Goal: Transaction & Acquisition: Purchase product/service

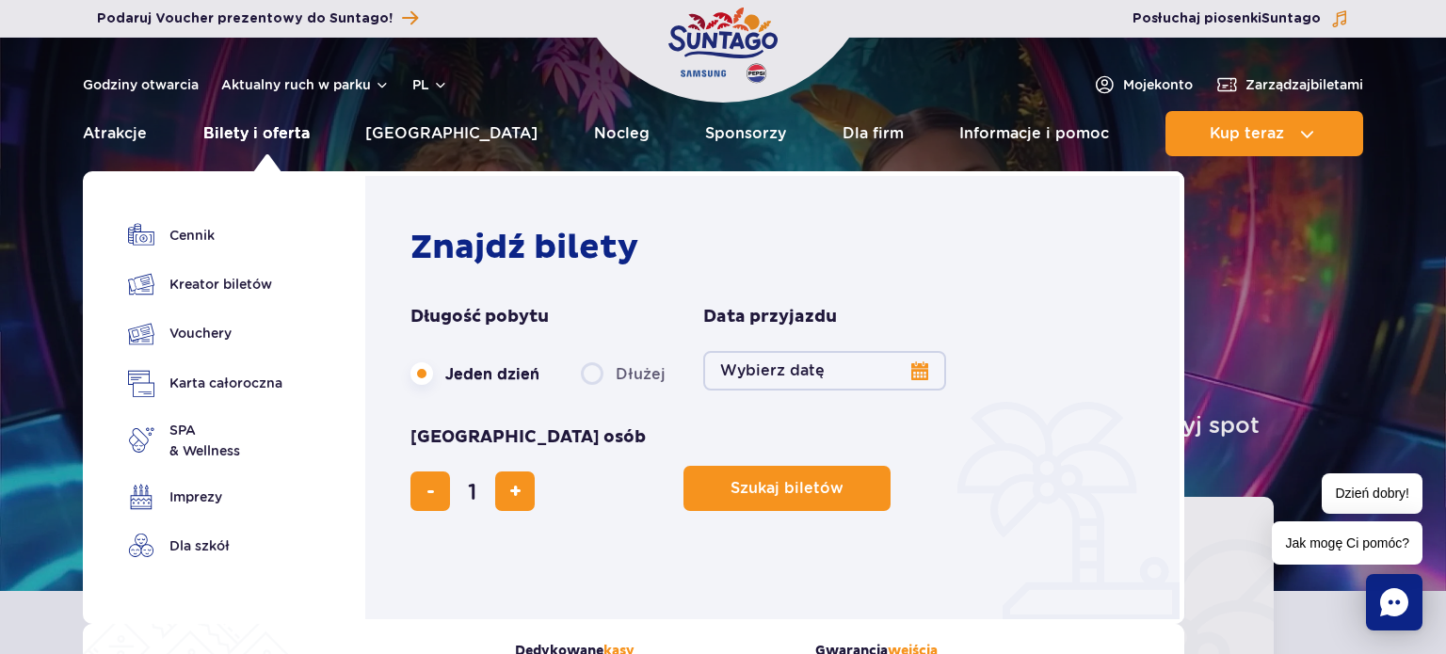
scroll to position [211, 0]
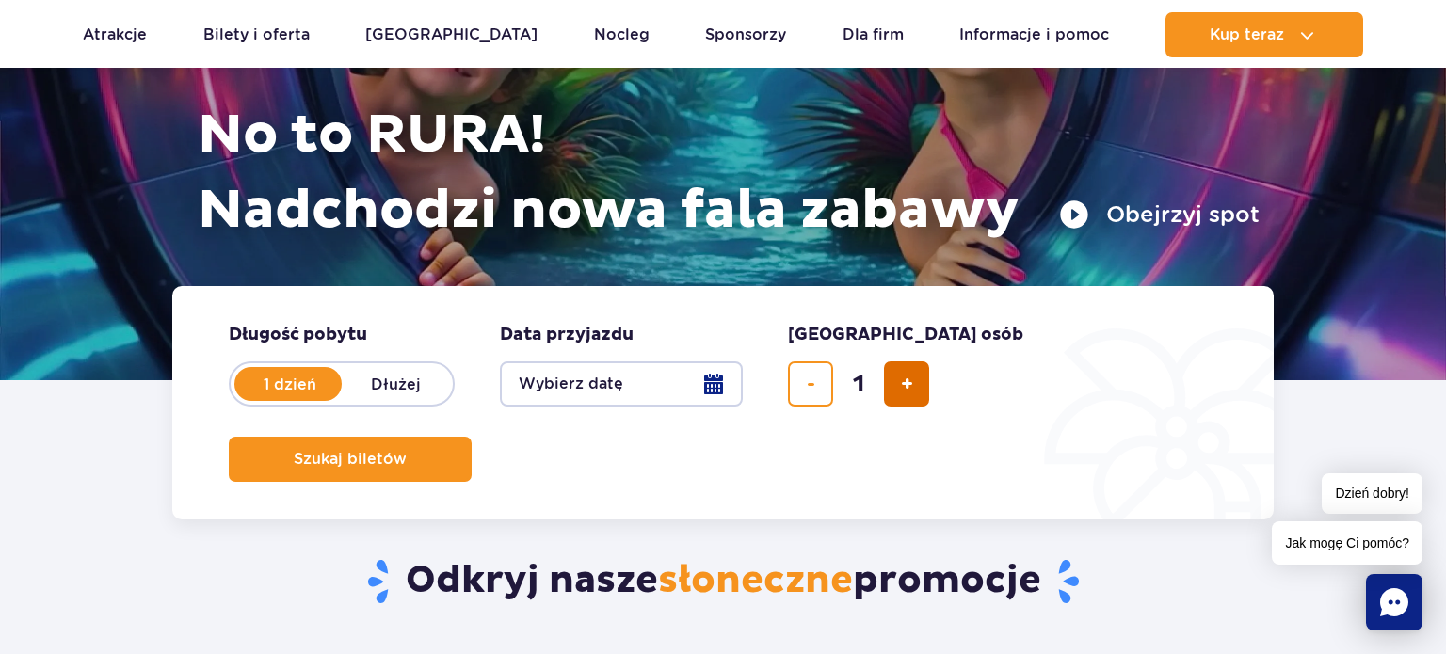
click at [901, 384] on span "dodaj bilet" at bounding box center [907, 384] width 12 height 0
type input "2"
click at [723, 392] on button "Wybierz datę" at bounding box center [621, 384] width 243 height 45
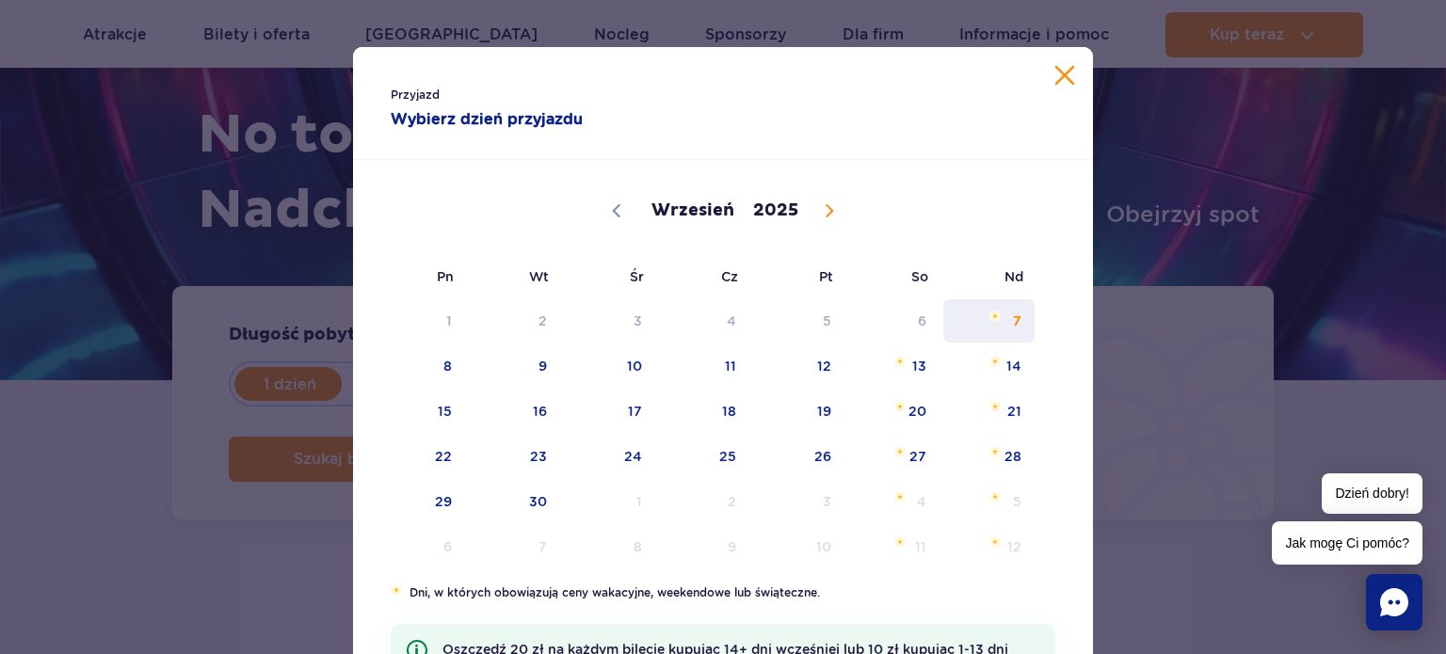
click at [1011, 309] on span "7" at bounding box center [989, 320] width 95 height 43
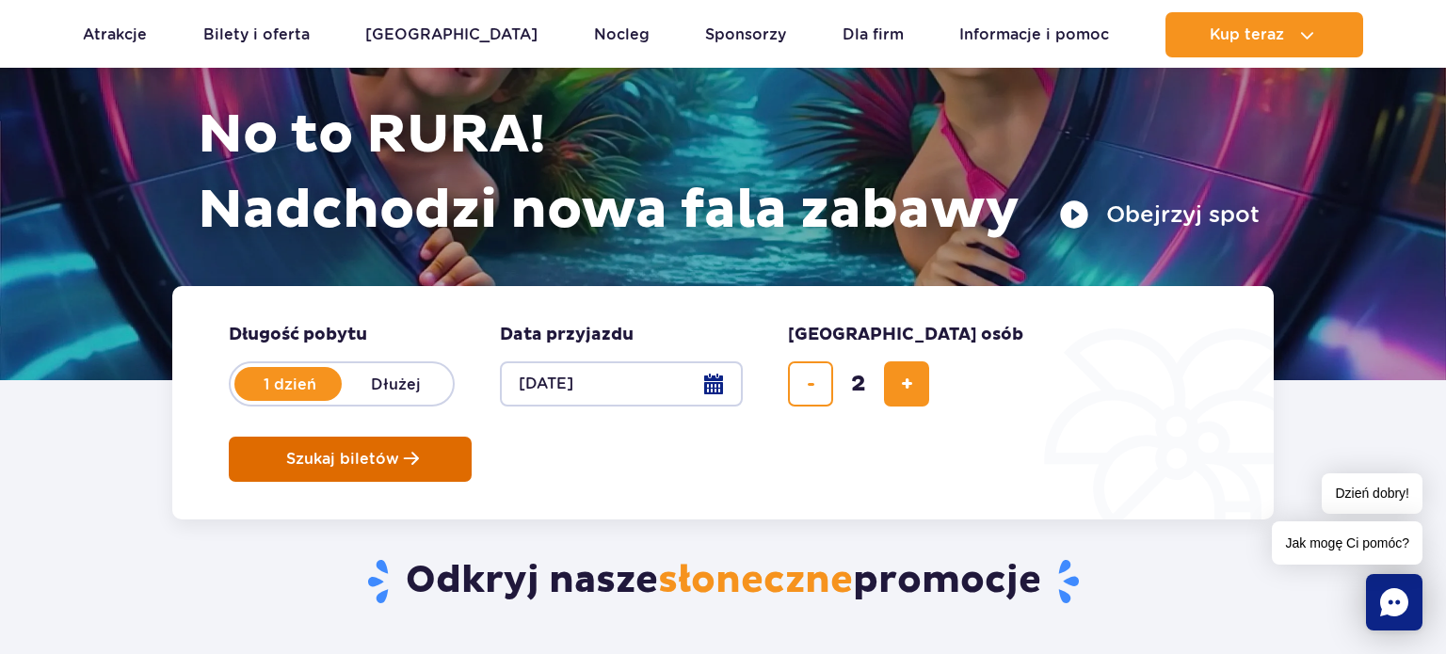
click at [399, 451] on span "Szukaj biletów" at bounding box center [342, 459] width 113 height 17
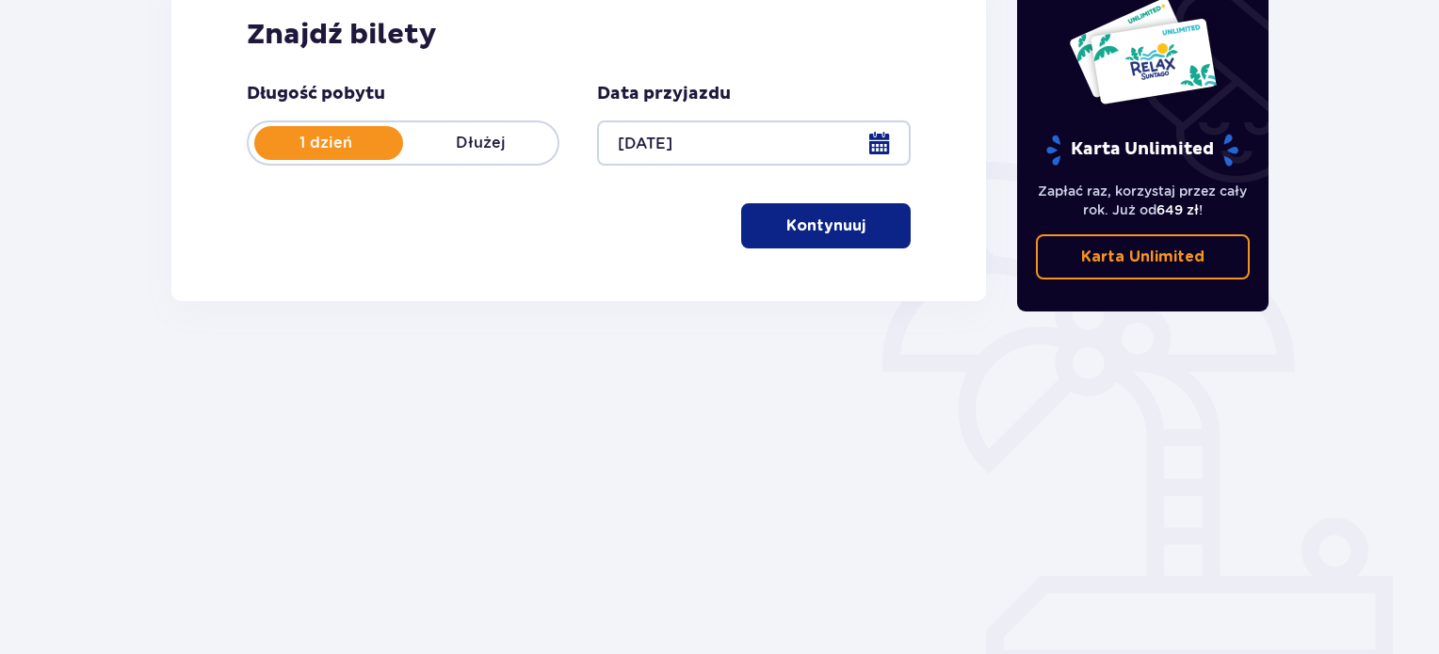
scroll to position [94, 0]
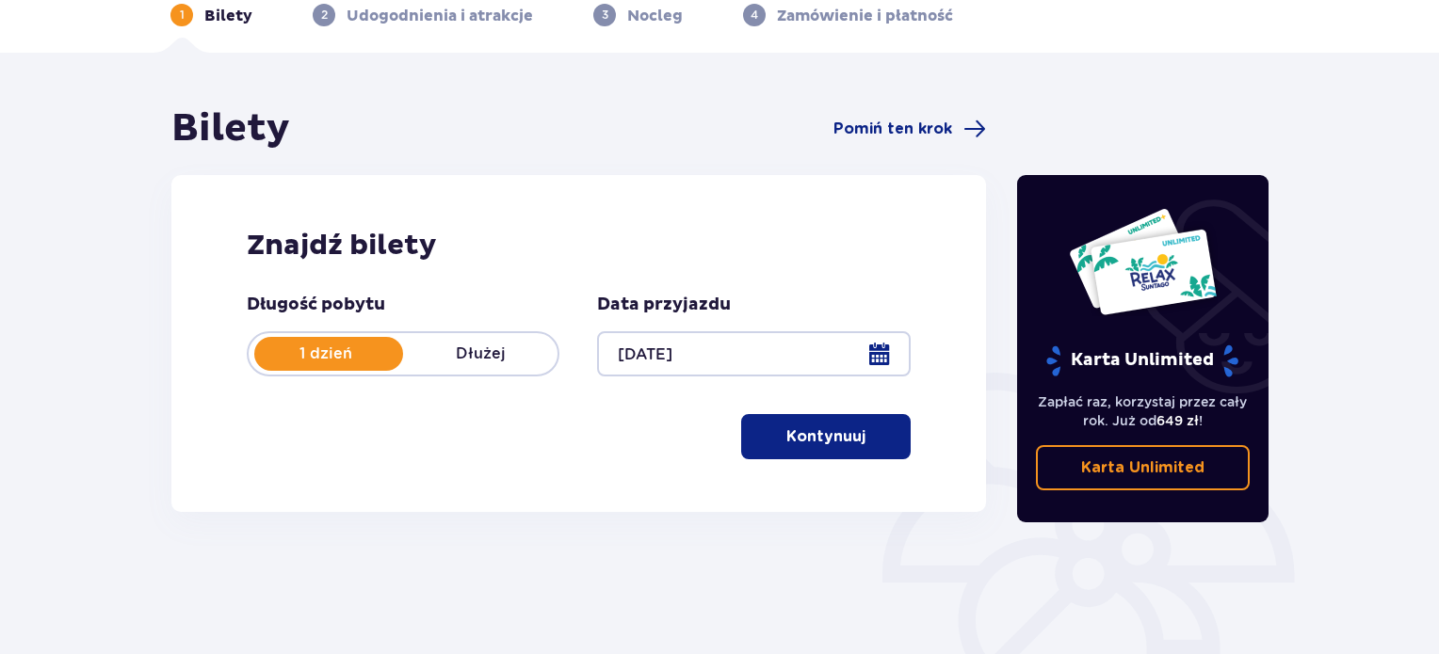
click at [825, 435] on p "Kontynuuj" at bounding box center [825, 437] width 79 height 21
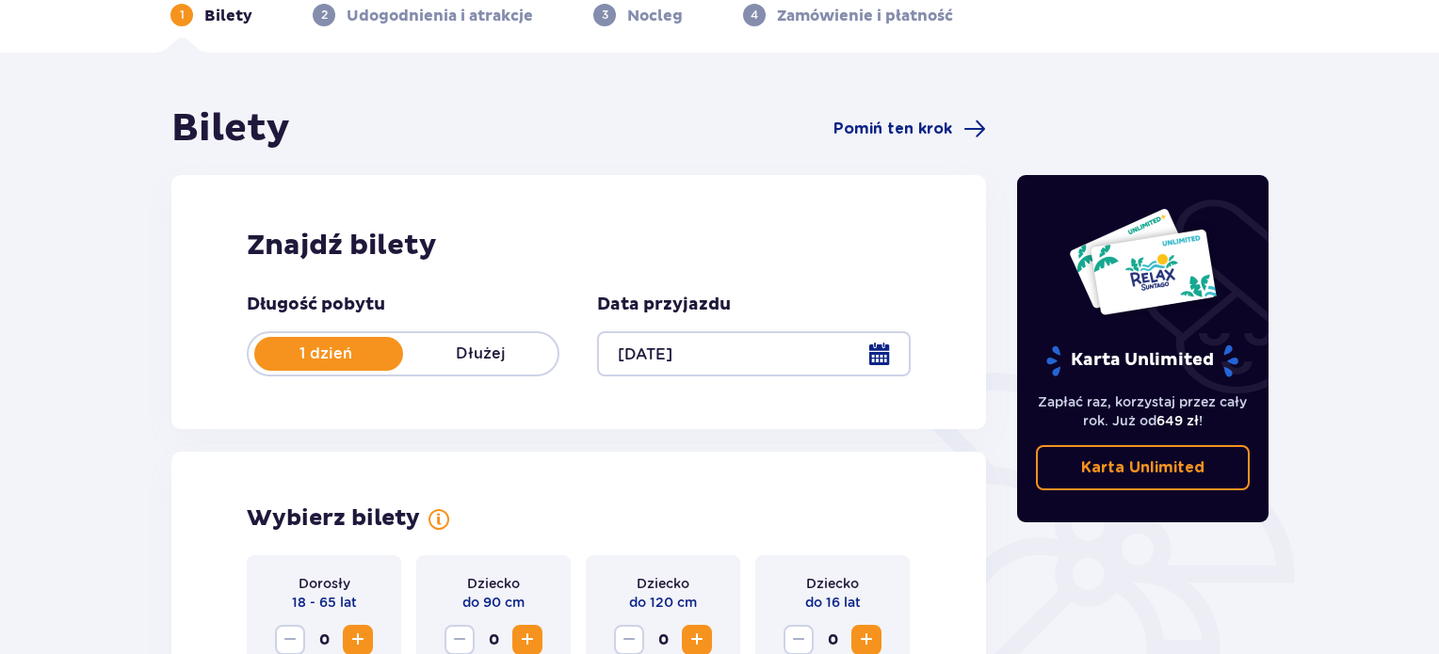
scroll to position [511, 0]
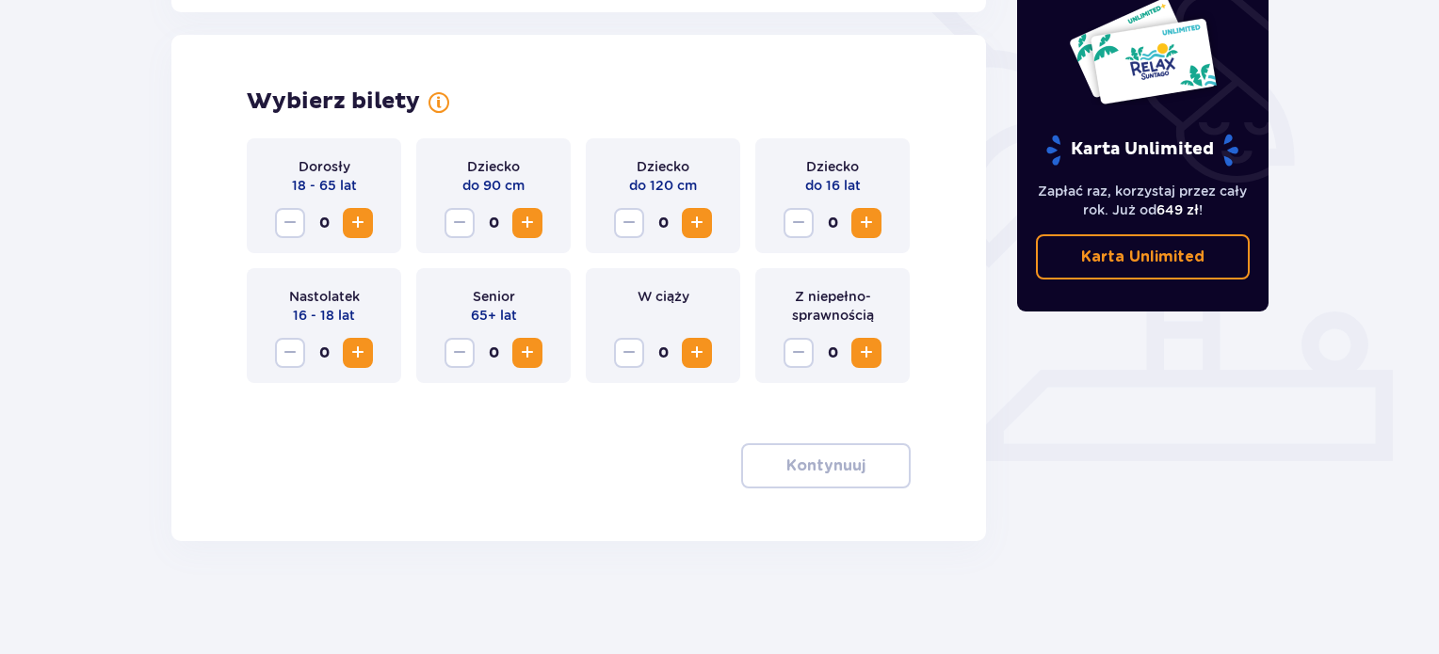
click at [369, 233] on button "Increase" at bounding box center [358, 223] width 30 height 30
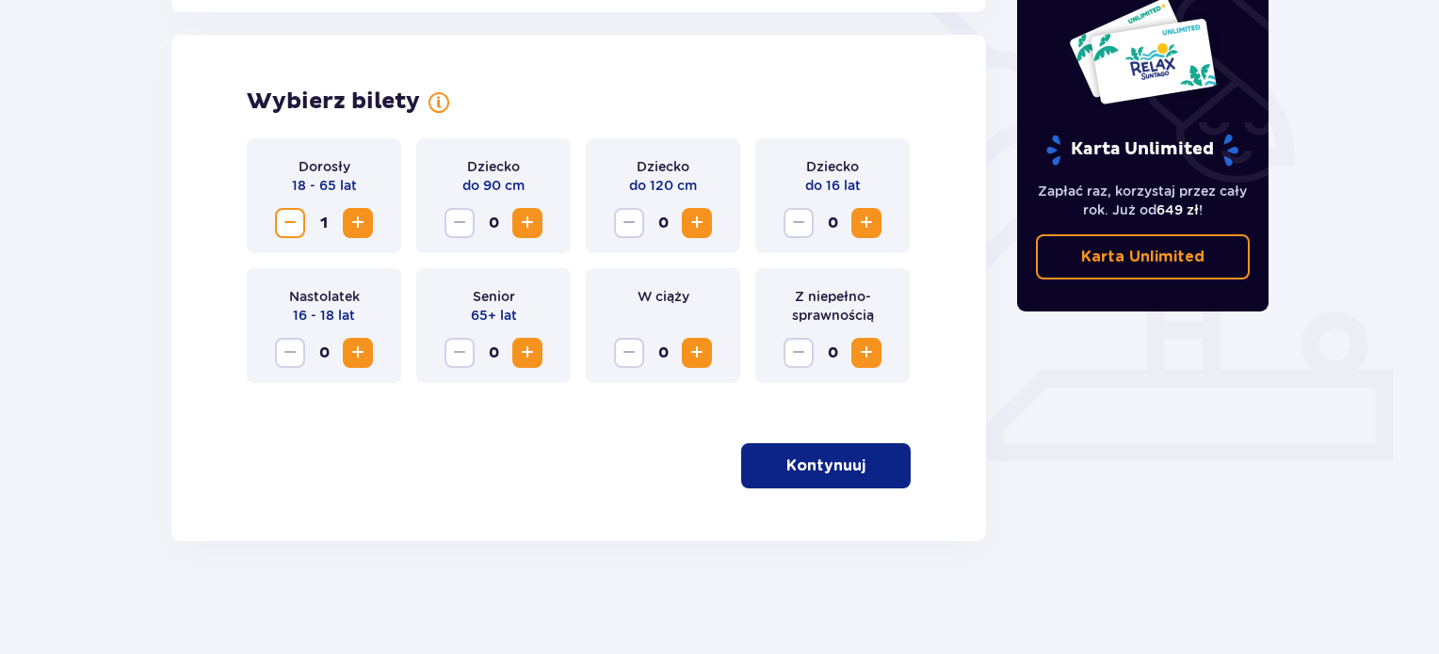
click at [869, 226] on span "Increase" at bounding box center [866, 223] width 23 height 23
click at [854, 460] on button "Kontynuuj" at bounding box center [825, 465] width 169 height 45
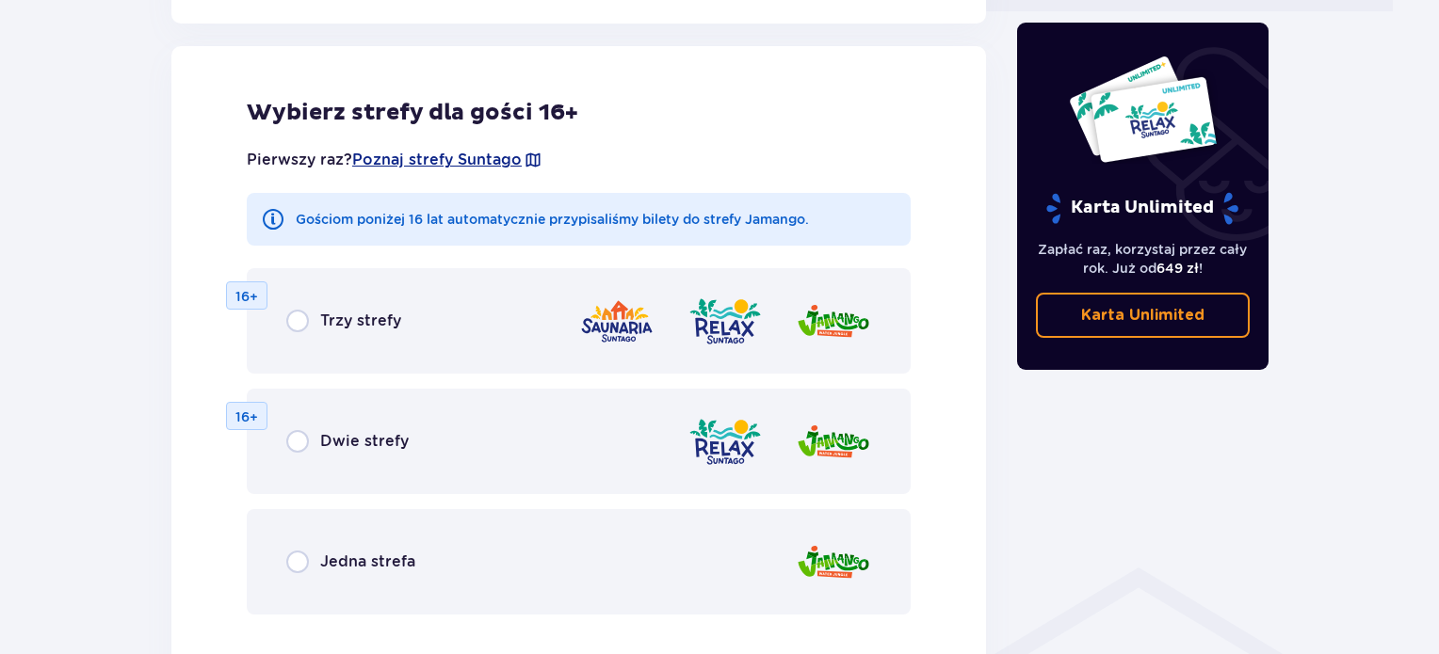
scroll to position [1067, 0]
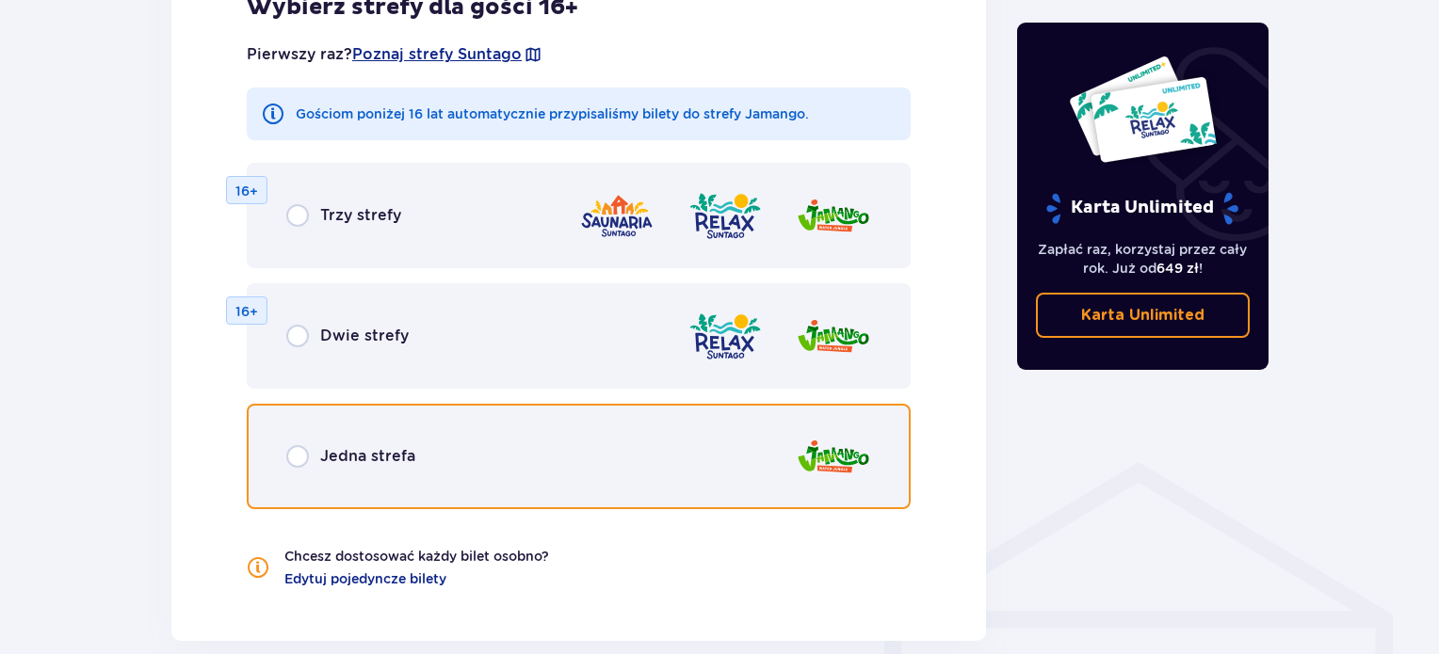
click at [300, 464] on input "radio" at bounding box center [297, 456] width 23 height 23
radio input "true"
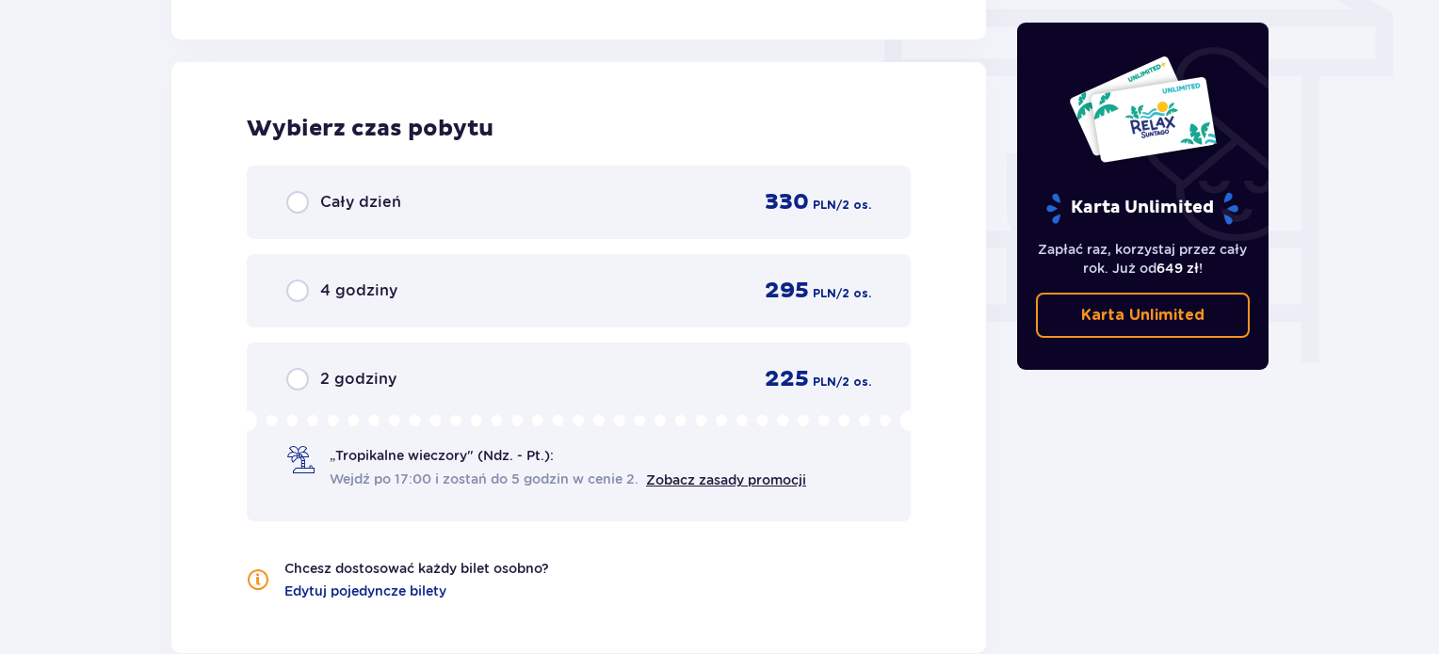
scroll to position [1684, 0]
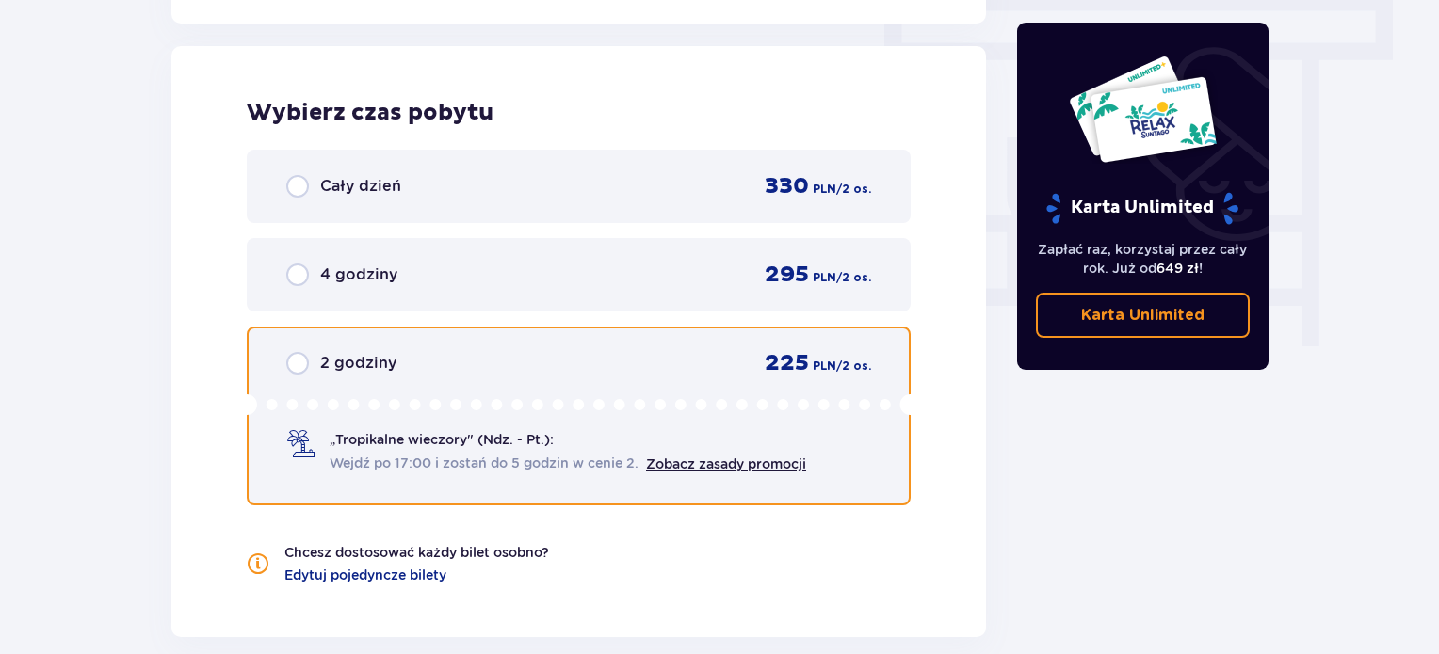
click at [305, 362] on input "radio" at bounding box center [297, 363] width 23 height 23
radio input "true"
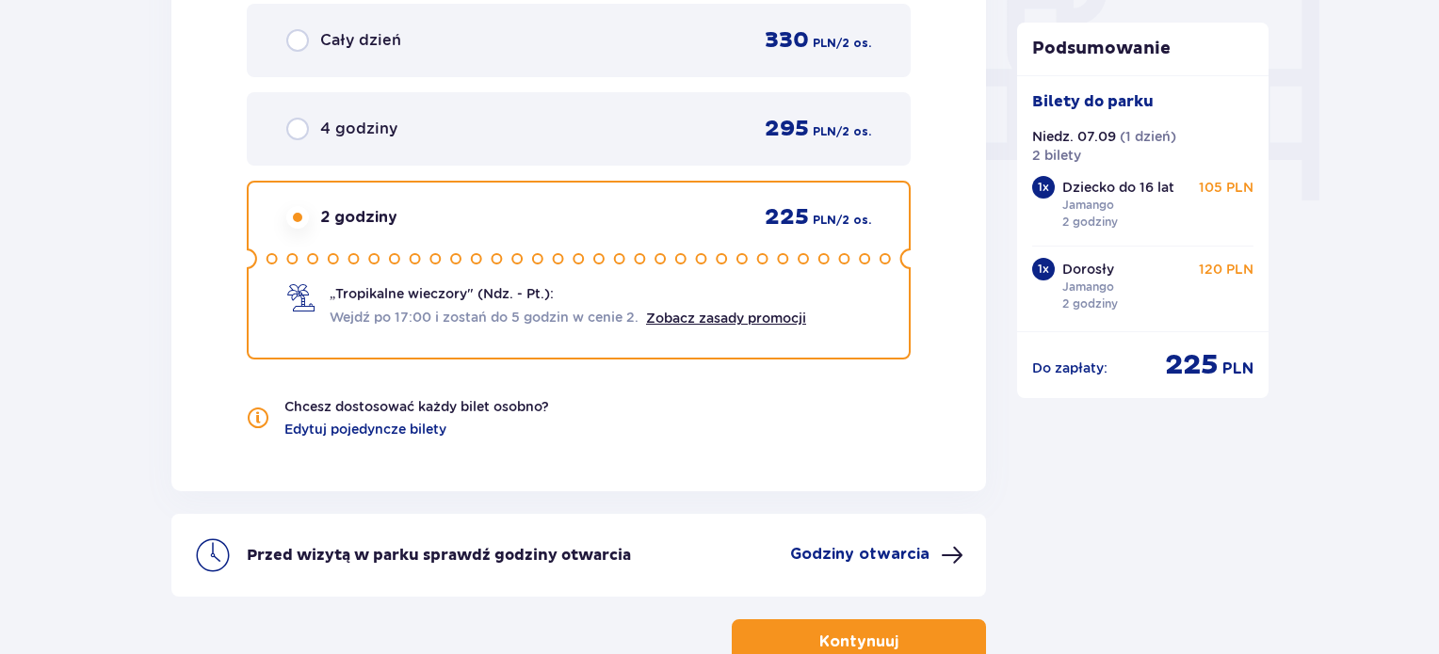
scroll to position [1951, 0]
